Goal: Transaction & Acquisition: Obtain resource

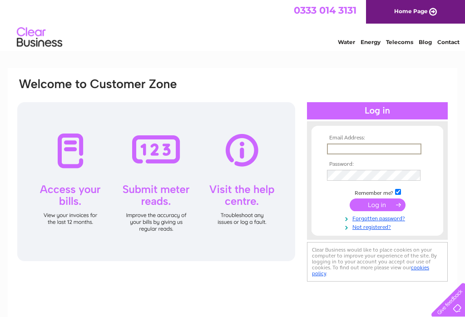
type input "[EMAIL_ADDRESS][DOMAIN_NAME]"
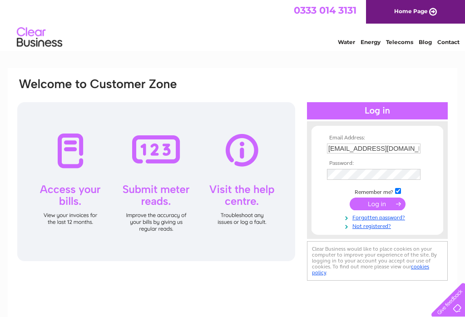
click at [377, 205] on input "submit" at bounding box center [378, 204] width 56 height 13
click at [379, 207] on input "submit" at bounding box center [378, 204] width 56 height 13
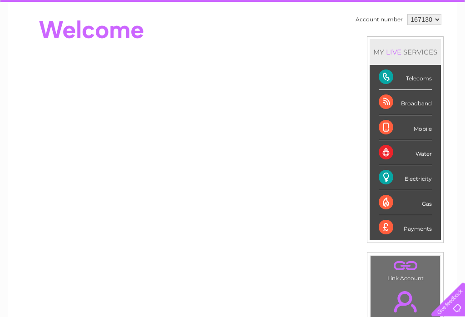
scroll to position [83, 0]
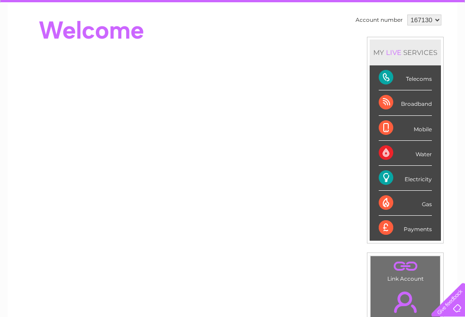
click at [407, 182] on div "Electricity" at bounding box center [405, 178] width 53 height 25
click at [418, 178] on div "Electricity" at bounding box center [405, 178] width 53 height 25
click at [395, 180] on div "Electricity" at bounding box center [405, 178] width 53 height 25
click at [390, 180] on div "Electricity" at bounding box center [405, 178] width 53 height 25
click at [428, 180] on div "Electricity" at bounding box center [405, 178] width 53 height 25
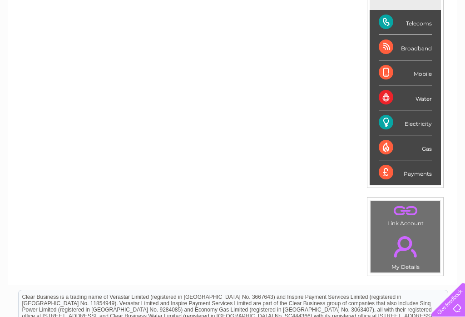
scroll to position [142, 0]
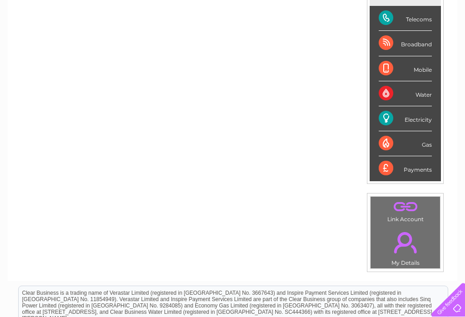
click at [417, 120] on div "Electricity" at bounding box center [405, 118] width 53 height 25
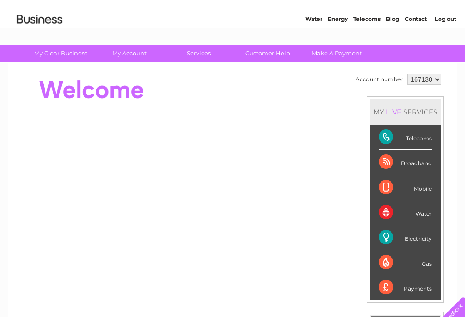
scroll to position [0, 0]
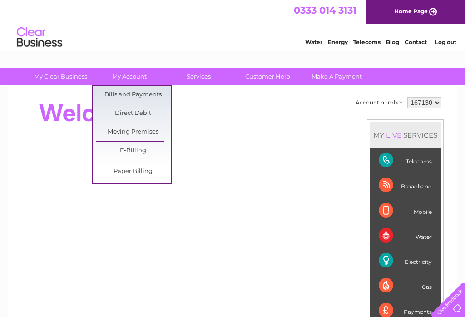
click at [124, 94] on link "Bills and Payments" at bounding box center [133, 95] width 75 height 18
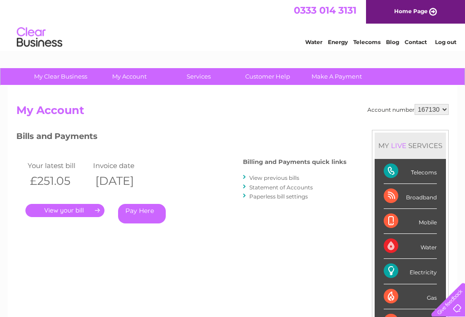
click at [272, 180] on link "View previous bills" at bounding box center [274, 177] width 50 height 7
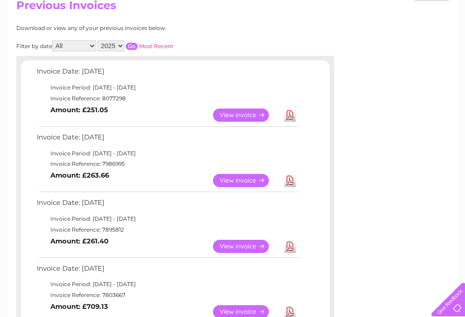
scroll to position [106, 0]
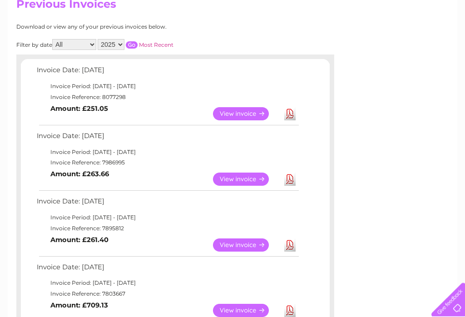
click at [293, 177] on link "Download" at bounding box center [289, 179] width 11 height 13
